Goal: Task Accomplishment & Management: Complete application form

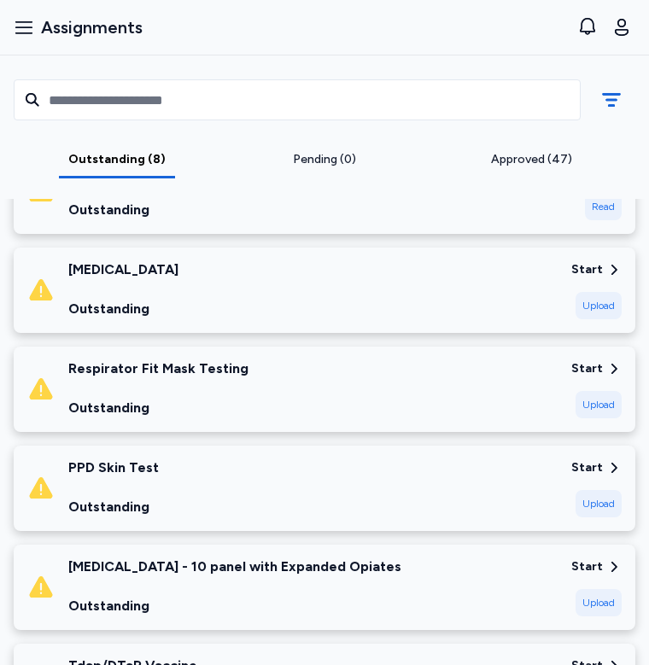
scroll to position [299, 0]
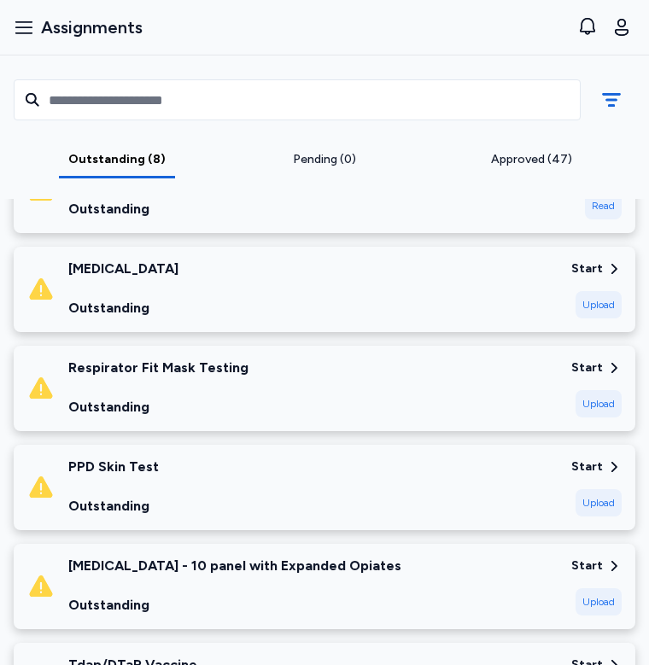
click at [588, 298] on div "Upload" at bounding box center [598, 304] width 46 height 27
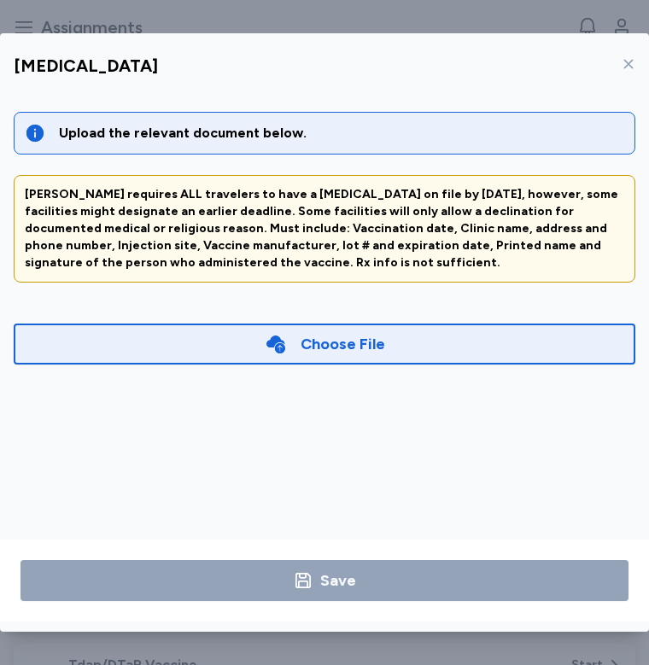
click at [311, 350] on div "Choose File" at bounding box center [342, 344] width 85 height 24
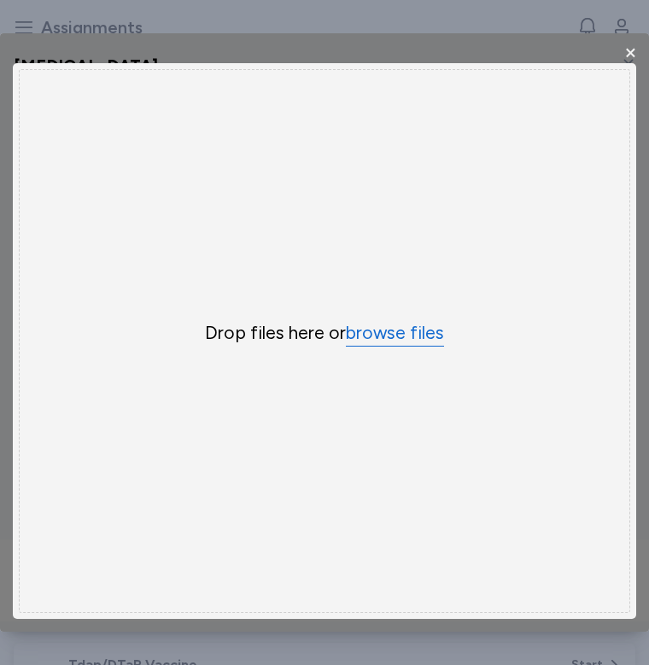
click at [379, 333] on button "browse files" at bounding box center [395, 333] width 98 height 25
click at [631, 57] on span "×" at bounding box center [630, 52] width 15 height 28
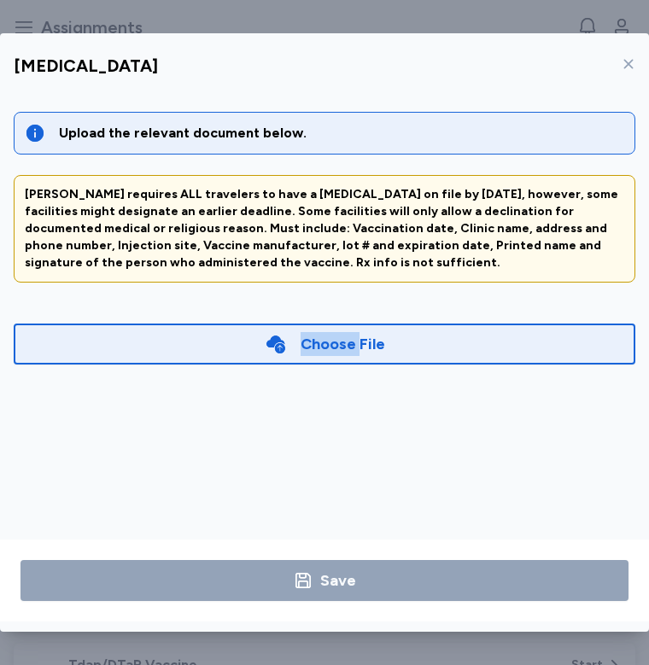
click at [272, 324] on div "Choose File" at bounding box center [324, 344] width 621 height 41
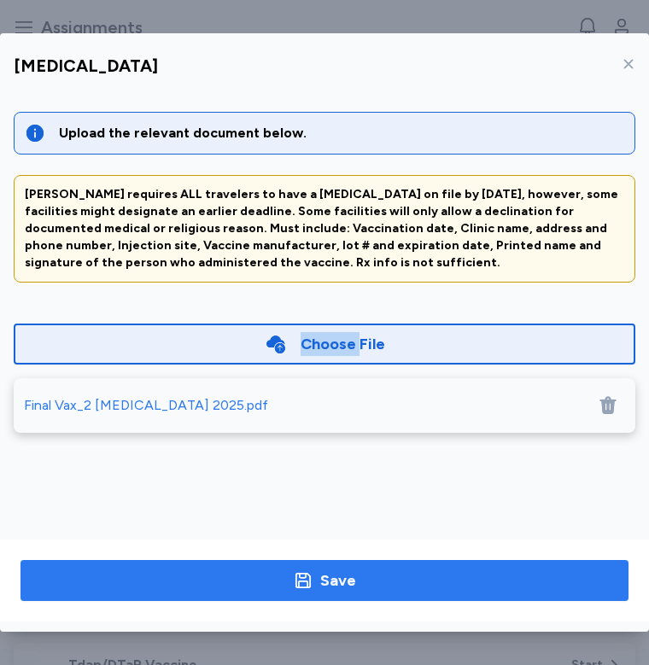
click at [277, 570] on span "Save" at bounding box center [324, 581] width 580 height 24
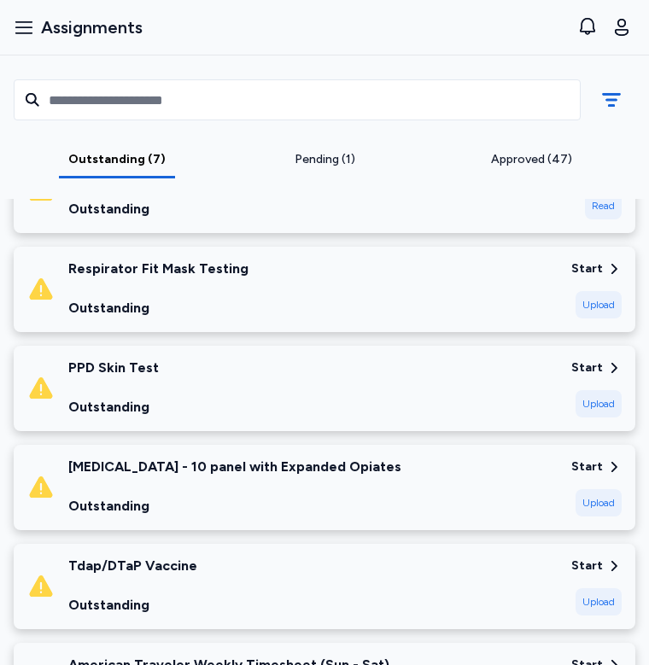
click at [575, 501] on div "Upload" at bounding box center [598, 502] width 46 height 27
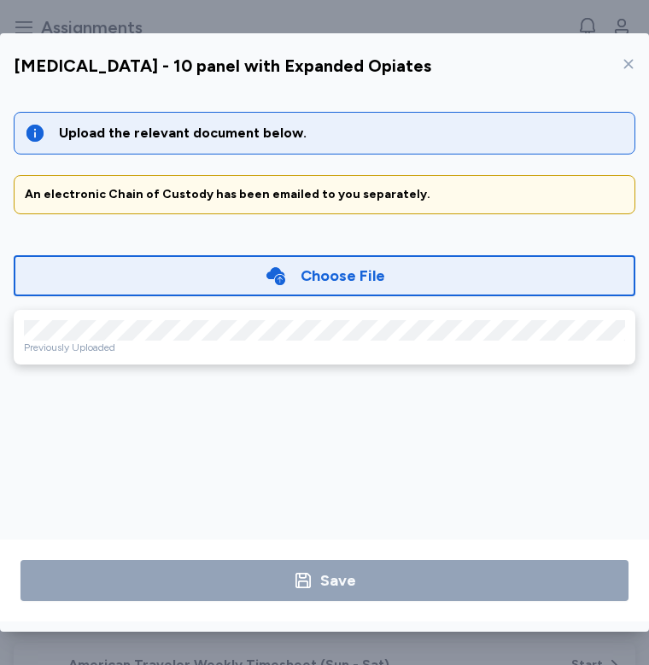
click at [221, 260] on div "Choose File" at bounding box center [324, 275] width 621 height 41
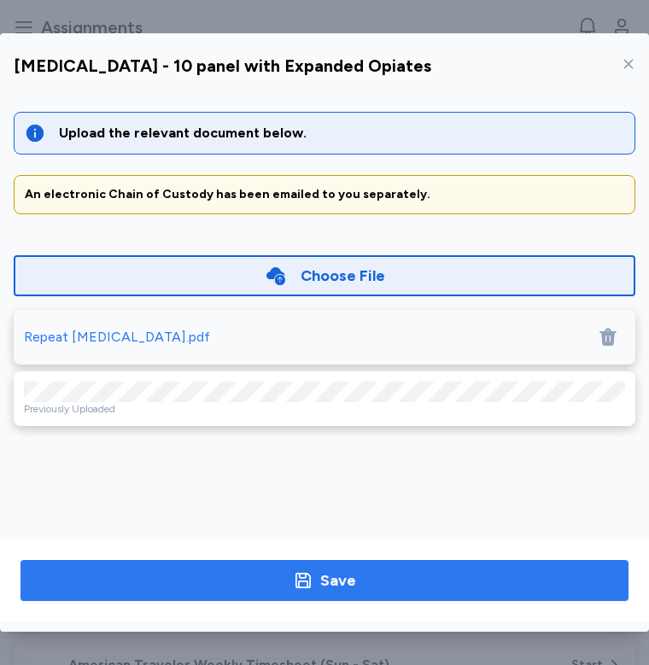
click at [283, 583] on span "Save" at bounding box center [324, 581] width 580 height 24
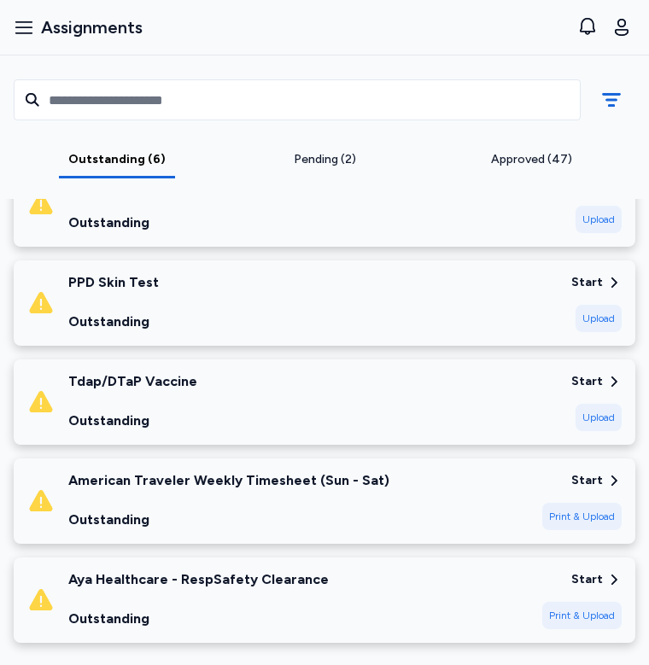
scroll to position [467, 0]
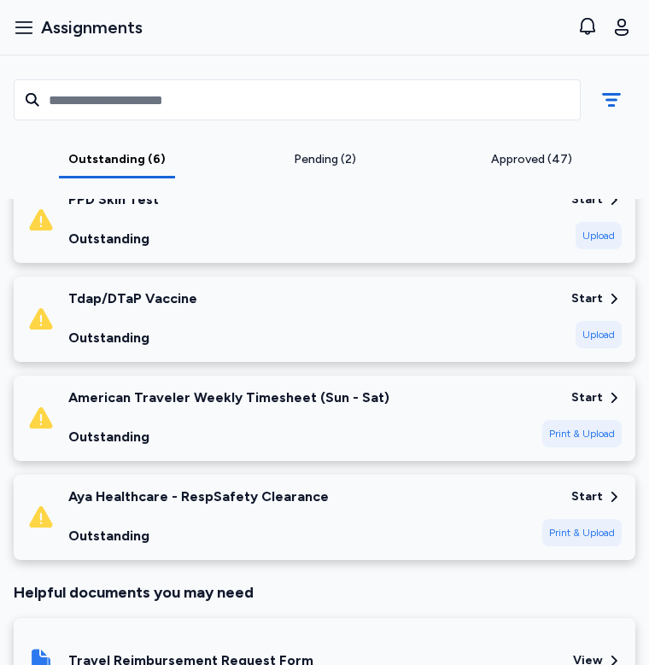
click at [160, 339] on div "Outstanding" at bounding box center [132, 338] width 129 height 20
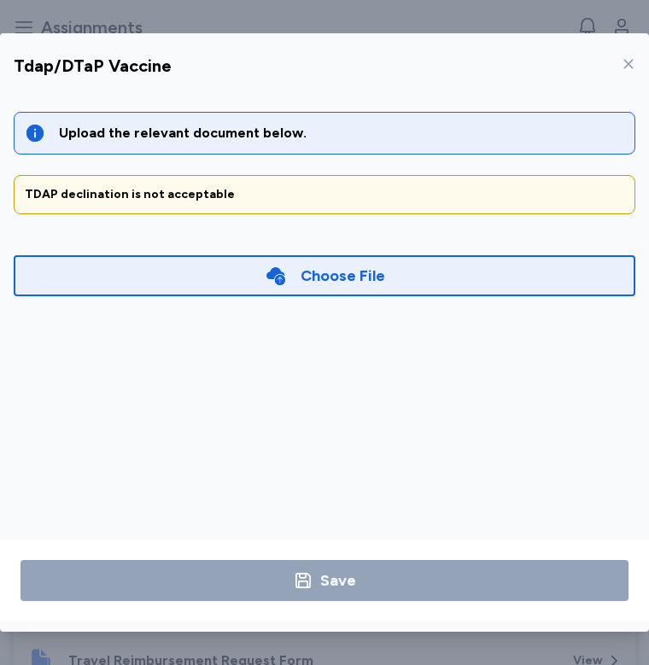
click at [212, 289] on div "Choose File" at bounding box center [324, 275] width 621 height 41
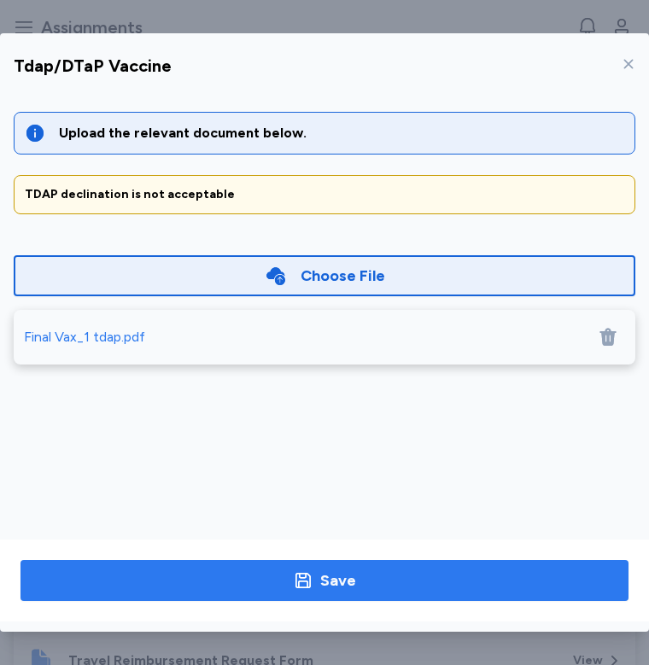
click at [388, 587] on span "Save" at bounding box center [324, 581] width 580 height 24
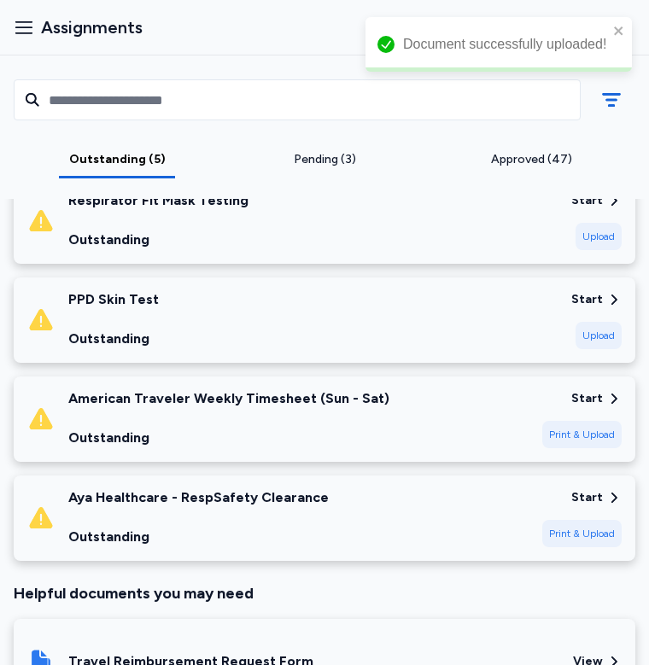
scroll to position [338, 0]
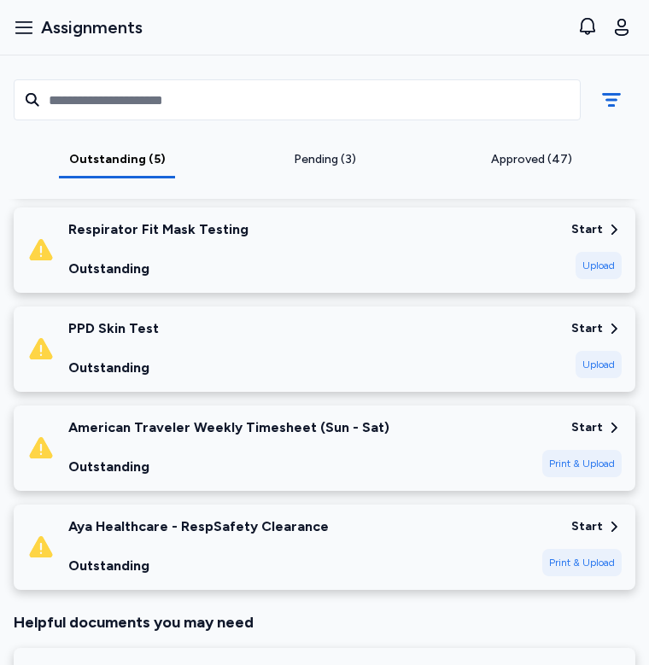
click at [566, 565] on div "Print & Upload" at bounding box center [581, 562] width 79 height 27
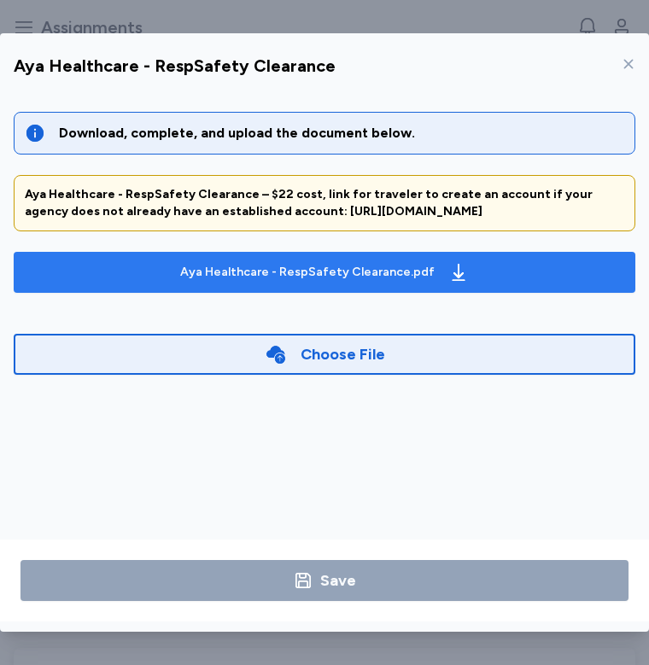
click at [440, 284] on div "Aya Healthcare - RespSafety Clearance.pdf" at bounding box center [324, 272] width 295 height 27
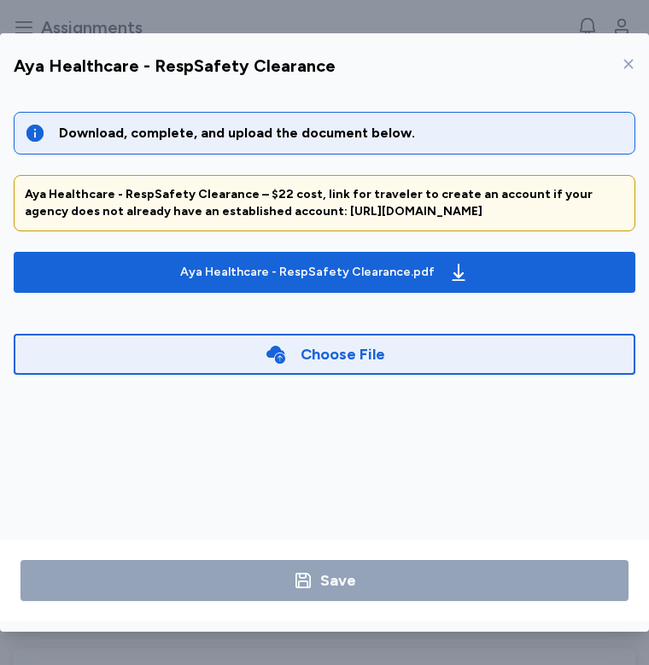
click at [343, 344] on div "Choose File" at bounding box center [342, 354] width 85 height 24
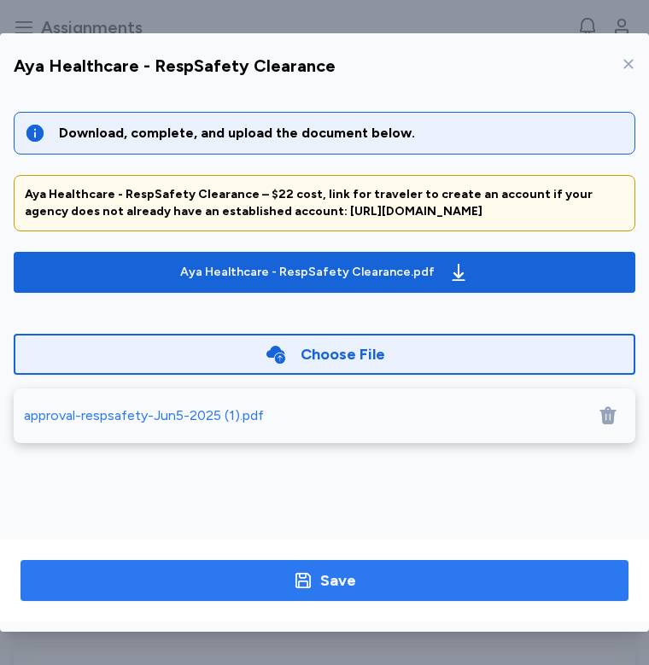
click at [309, 562] on button "Save" at bounding box center [324, 580] width 608 height 41
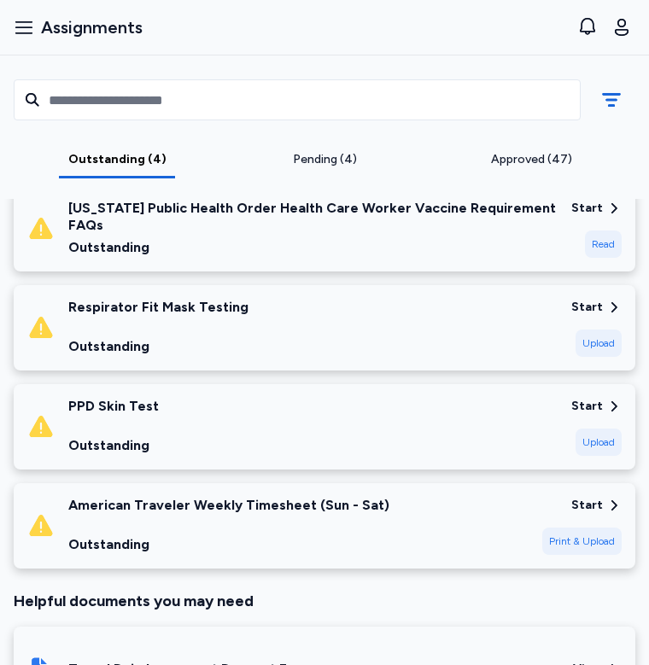
scroll to position [250, 0]
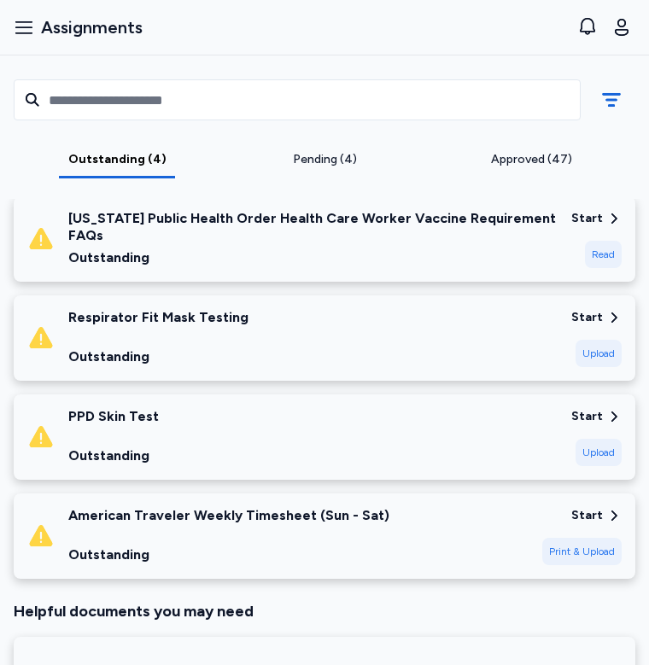
click at [294, 522] on div "American Traveler Weekly Timesheet (Sun - Sat)" at bounding box center [228, 515] width 321 height 17
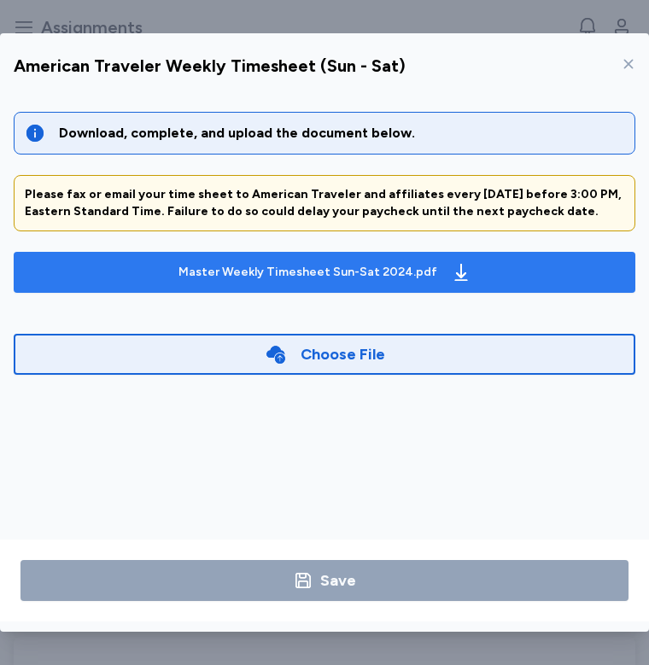
click at [376, 259] on div "Master Weekly Timesheet Sun-Sat 2024.pdf" at bounding box center [325, 272] width 300 height 27
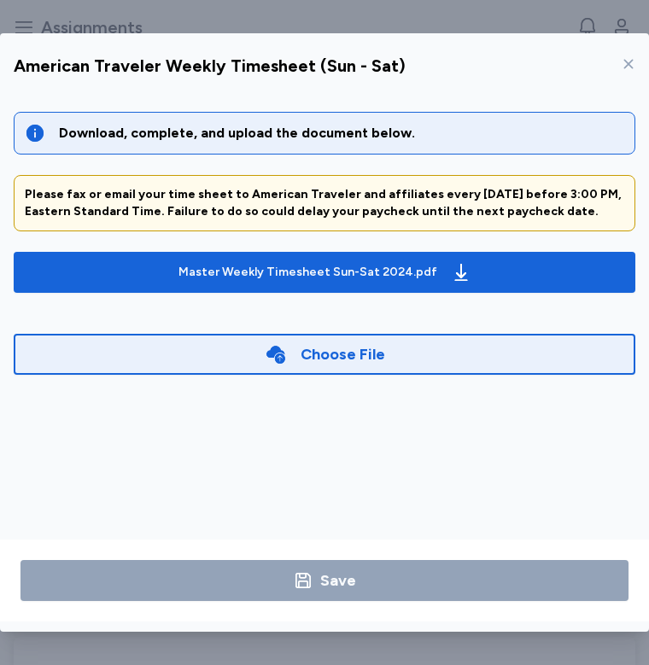
click at [627, 66] on icon at bounding box center [628, 64] width 9 height 9
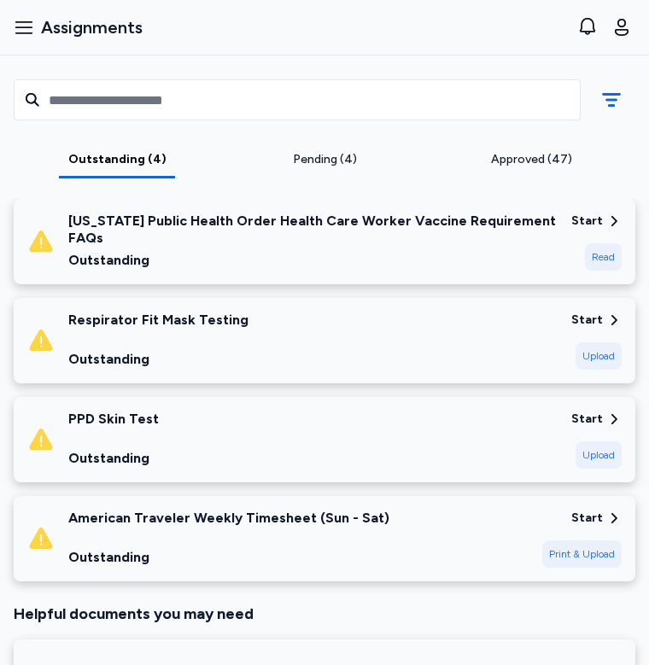
scroll to position [276, 0]
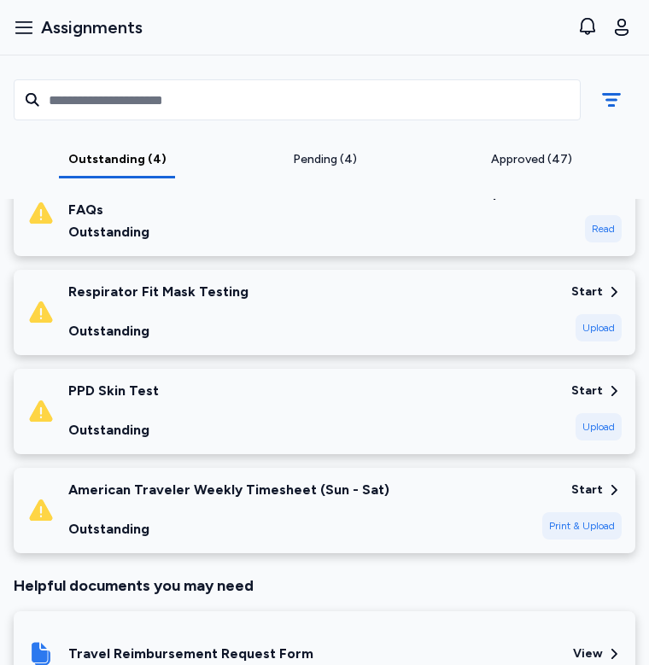
click at [527, 242] on div "Outstanding" at bounding box center [312, 232] width 489 height 20
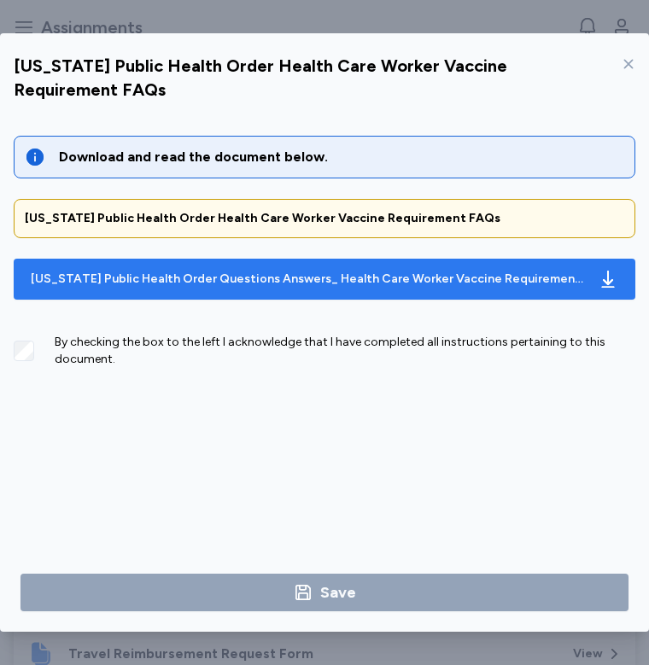
click at [411, 274] on div "[US_STATE] Public Health Order Questions Answers_ Health Care Worker Vaccine Re…" at bounding box center [307, 279] width 553 height 17
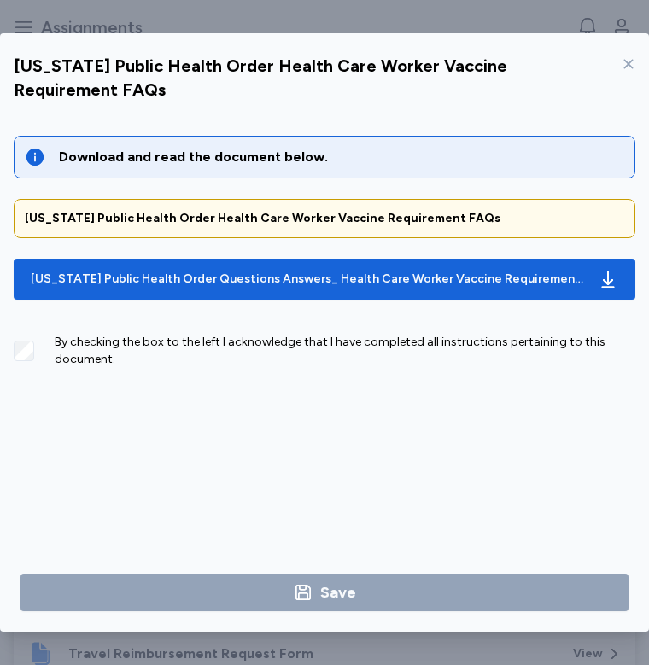
click at [148, 327] on div "By checking the box to the left I acknowledge that I have completed all instruc…" at bounding box center [324, 344] width 621 height 48
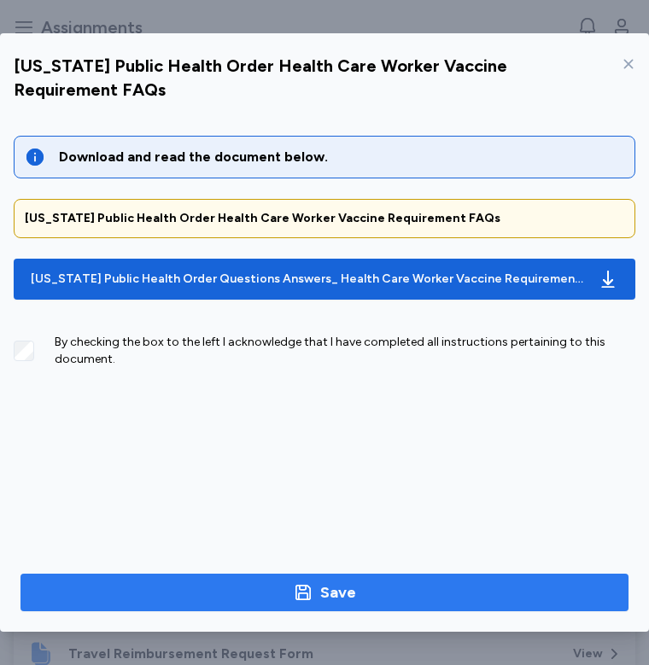
click at [239, 607] on button "Save" at bounding box center [324, 593] width 608 height 38
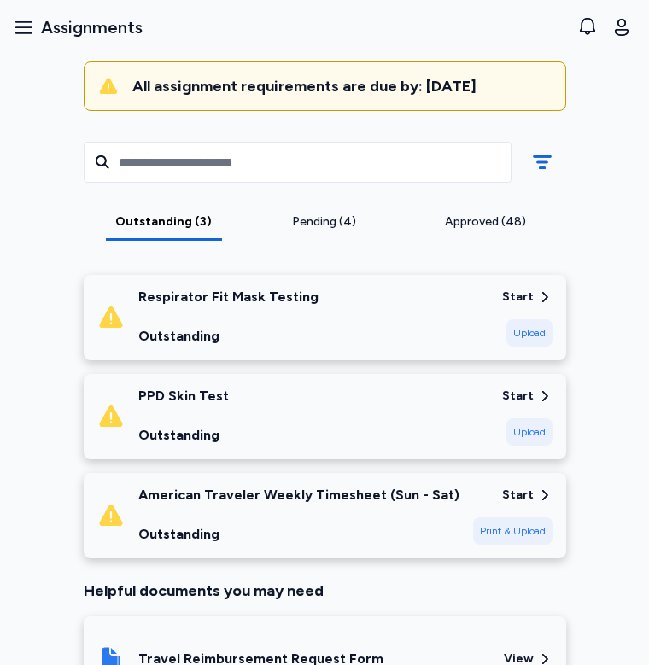
scroll to position [173, 0]
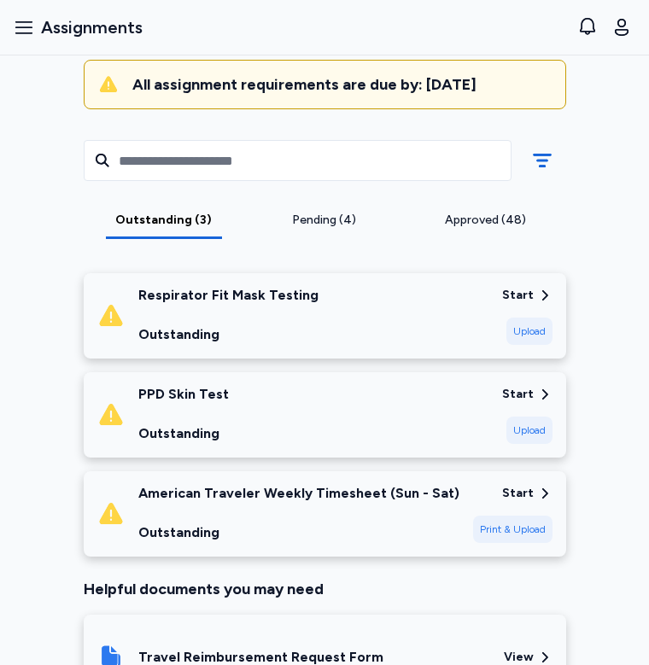
click at [435, 306] on div "Respirator Fit Mask Testing Outstanding" at bounding box center [292, 316] width 391 height 58
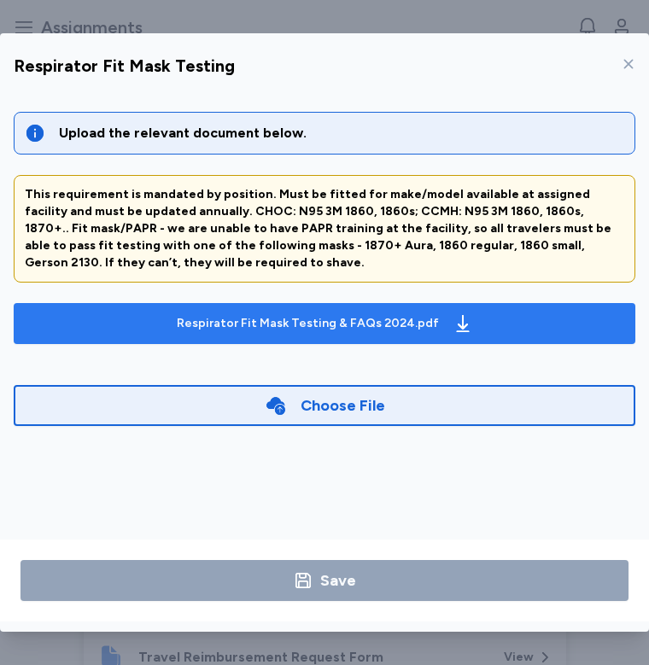
click at [502, 303] on button "Respirator Fit Mask Testing & FAQs 2024.pdf" at bounding box center [324, 323] width 621 height 41
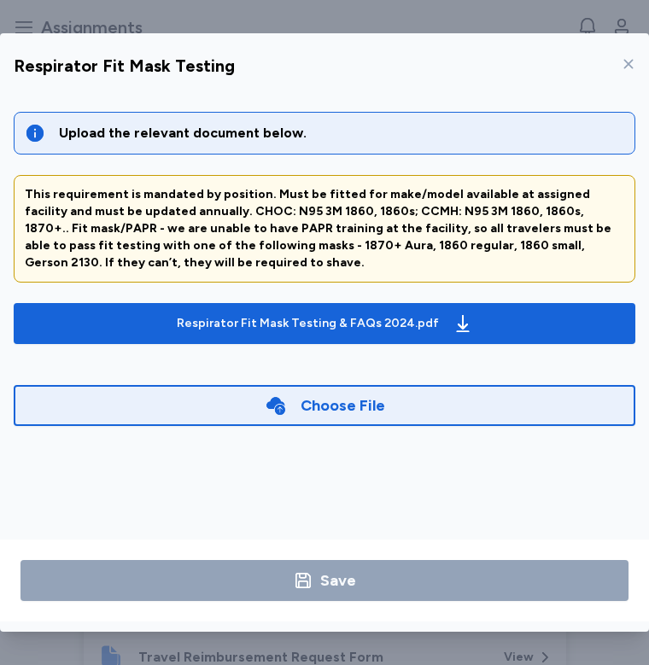
click at [634, 62] on icon at bounding box center [628, 64] width 14 height 14
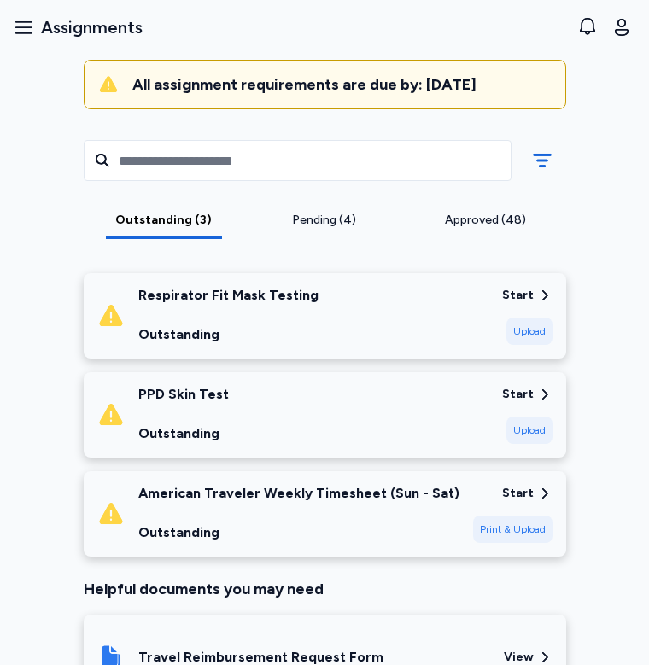
click at [376, 399] on div "PPD [MEDICAL_DATA] Outstanding" at bounding box center [292, 415] width 391 height 58
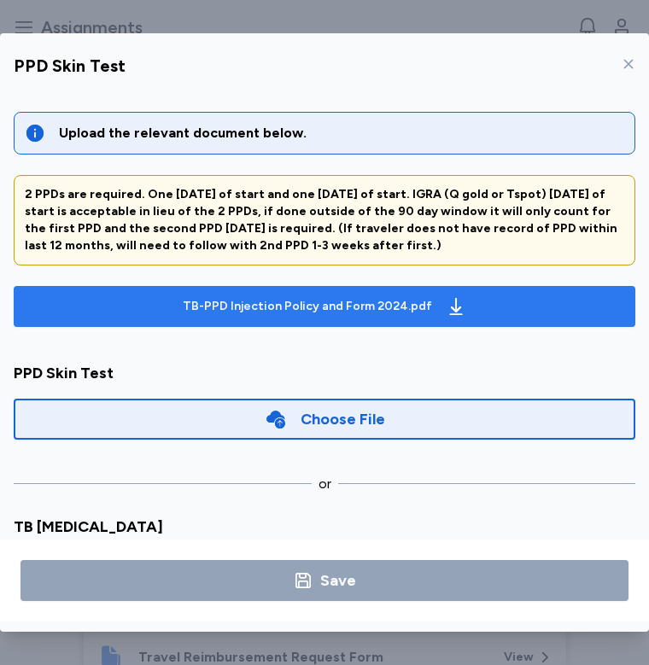
click at [446, 296] on icon "button" at bounding box center [456, 306] width 20 height 20
